Goal: Transaction & Acquisition: Purchase product/service

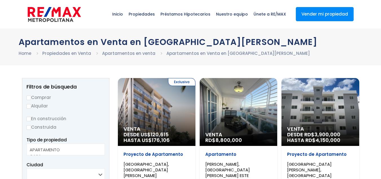
select select
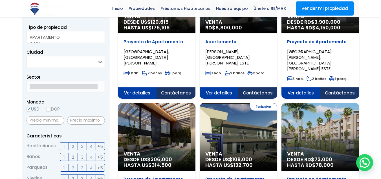
scroll to position [136, 0]
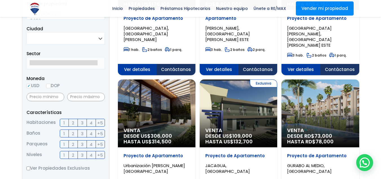
drag, startPoint x: 0, startPoint y: 0, endPoint x: 142, endPoint y: 32, distance: 145.8
click at [142, 32] on span "ZONA UNIVERSITARIA, SANTO DOMINGO DE GUZMÁN" at bounding box center [146, 33] width 45 height 17
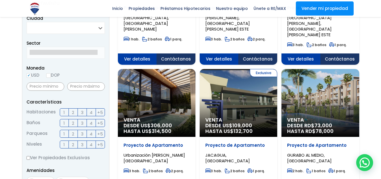
scroll to position [147, 0]
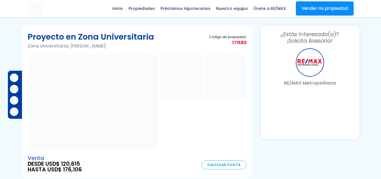
scroll to position [11, 0]
select select "DO"
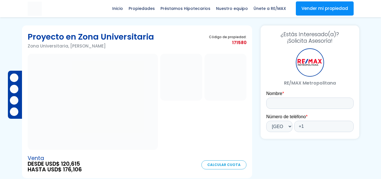
scroll to position [0, 0]
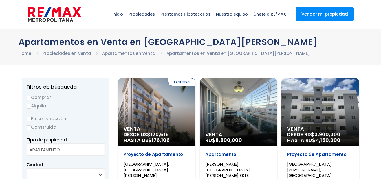
select select
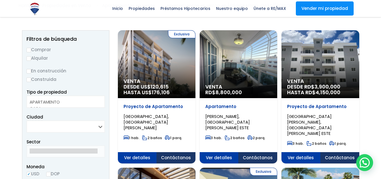
scroll to position [34, 0]
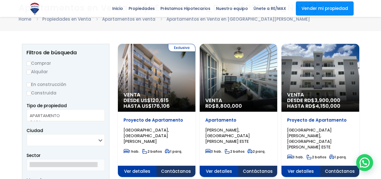
click at [29, 64] on input "Comprar" at bounding box center [29, 63] width 5 height 5
radio input "true"
click at [29, 64] on input "Comprar" at bounding box center [29, 63] width 5 height 5
click at [28, 85] on input "En construcción" at bounding box center [29, 84] width 5 height 5
radio input "true"
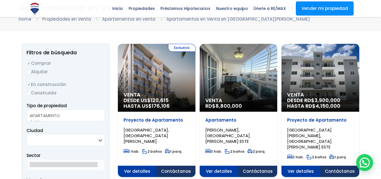
click at [27, 91] on input "Construida" at bounding box center [29, 93] width 5 height 5
radio input "true"
click at [27, 82] on input "En construcción" at bounding box center [29, 84] width 5 height 5
radio input "true"
click at [27, 91] on input "Construida" at bounding box center [29, 93] width 5 height 5
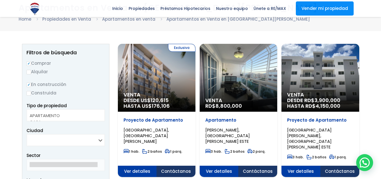
radio input "true"
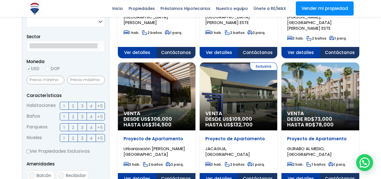
scroll to position [152, 0]
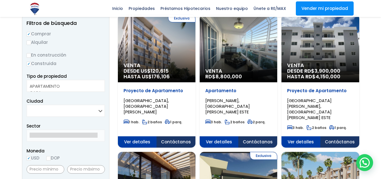
scroll to position [78, 0]
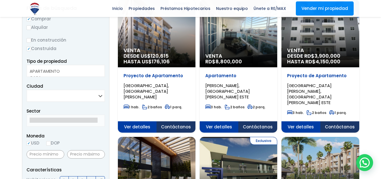
click at [62, 95] on select "SANTO DOMINGO DE GUZMÁN SANTO DOMINGO ESTE SANTO DOMINGO OESTE SANTO DOMINGO NO…" at bounding box center [66, 95] width 78 height 12
select select "150"
click at [27, 89] on select "SANTO DOMINGO DE GUZMÁN SANTO DOMINGO ESTE SANTO DOMINGO OESTE SANTO DOMINGO NO…" at bounding box center [66, 95] width 78 height 12
click at [53, 114] on div "Sector" at bounding box center [66, 116] width 78 height 19
click at [62, 110] on div "Sector" at bounding box center [66, 116] width 78 height 19
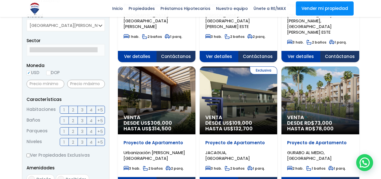
scroll to position [152, 0]
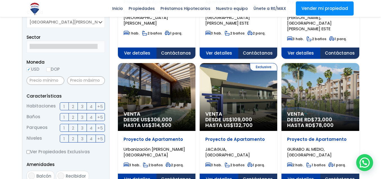
click at [48, 82] on input "text" at bounding box center [46, 80] width 38 height 8
type input "50000"
click at [86, 81] on input "text" at bounding box center [86, 80] width 38 height 8
type input "90000"
click at [80, 106] on label "3" at bounding box center [82, 106] width 9 height 8
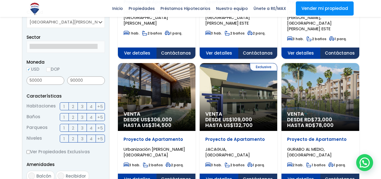
click at [0, 0] on input "3" at bounding box center [0, 0] width 0 height 0
click at [65, 116] on label "1" at bounding box center [64, 117] width 9 height 8
click at [0, 0] on input "1" at bounding box center [0, 0] width 0 height 0
click at [62, 126] on label "1" at bounding box center [64, 128] width 9 height 8
click at [0, 0] on input "1" at bounding box center [0, 0] width 0 height 0
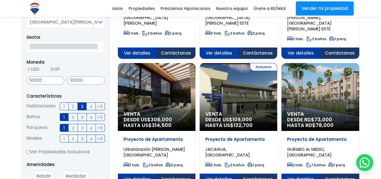
click at [73, 140] on span "2" at bounding box center [73, 138] width 2 height 7
click at [0, 0] on input "2" at bounding box center [0, 0] width 0 height 0
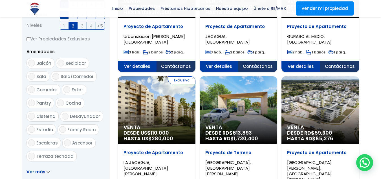
scroll to position [270, 0]
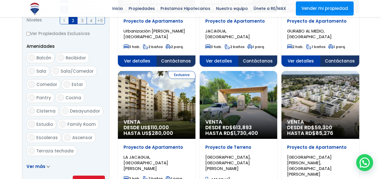
click at [73, 95] on span "Cocina" at bounding box center [73, 98] width 16 height 6
click at [64, 95] on input "Cocina" at bounding box center [60, 97] width 7 height 7
checkbox input "true"
click at [44, 58] on span "Balcón" at bounding box center [43, 58] width 15 height 6
click at [35, 58] on input "Balcón" at bounding box center [31, 57] width 7 height 7
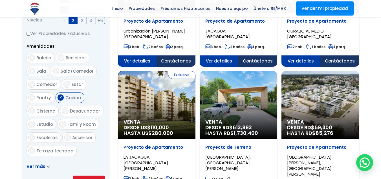
checkbox input "true"
click at [42, 71] on span "Sala" at bounding box center [41, 71] width 10 height 6
click at [35, 71] on input "Sala" at bounding box center [31, 70] width 7 height 7
checkbox input "true"
click at [46, 83] on span "Comedor" at bounding box center [46, 84] width 21 height 6
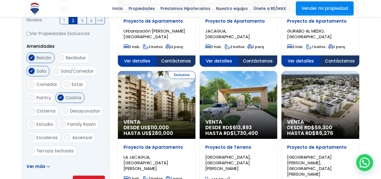
click at [35, 83] on input "Comedor" at bounding box center [31, 84] width 7 height 7
checkbox input "true"
click at [67, 72] on span "Sala/Comedor" at bounding box center [77, 71] width 33 height 6
click at [59, 72] on input "Sala/Comedor" at bounding box center [56, 70] width 7 height 7
checkbox input "true"
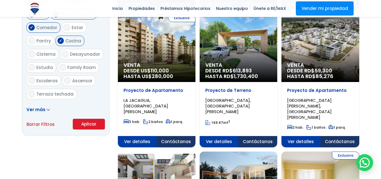
scroll to position [329, 0]
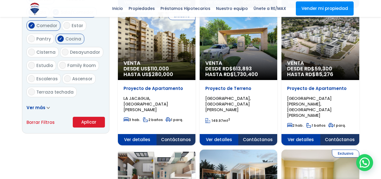
click at [89, 117] on button "Aplicar" at bounding box center [89, 122] width 32 height 11
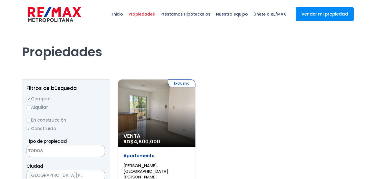
select select
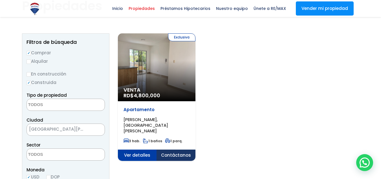
scroll to position [34, 0]
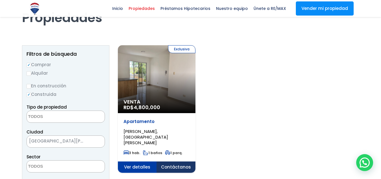
click at [137, 161] on span "Ver detalles" at bounding box center [137, 166] width 39 height 11
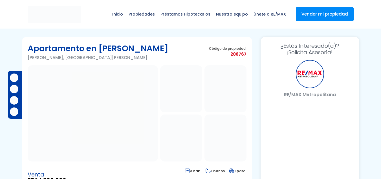
select select "DO"
